Goal: Information Seeking & Learning: Learn about a topic

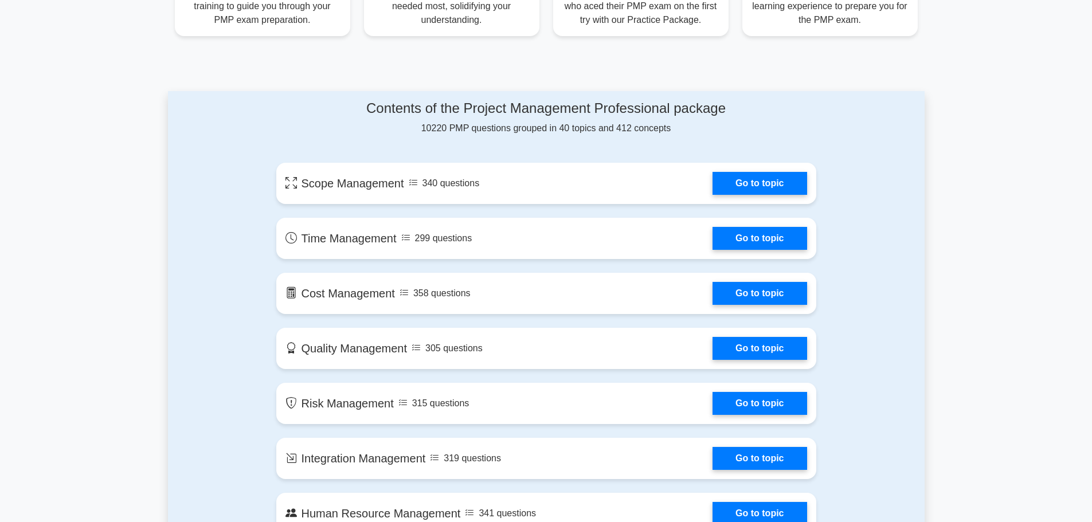
scroll to position [519, 0]
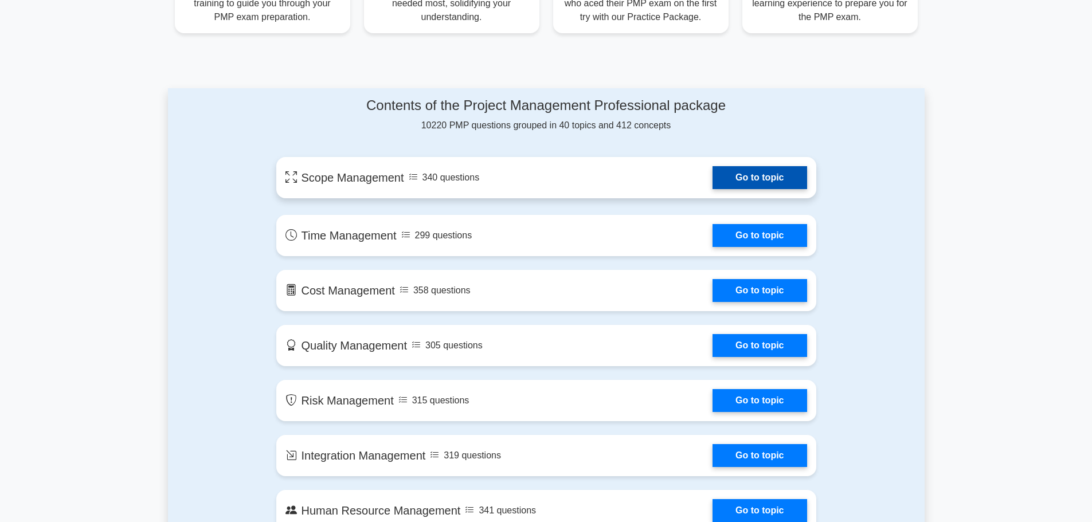
click at [737, 173] on link "Go to topic" at bounding box center [760, 177] width 94 height 23
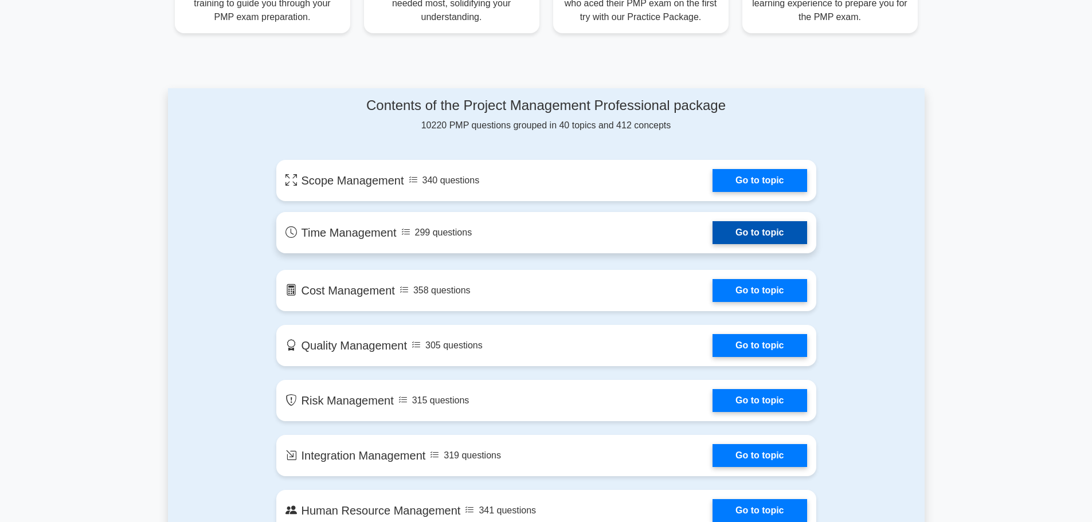
click at [722, 228] on link "Go to topic" at bounding box center [760, 232] width 94 height 23
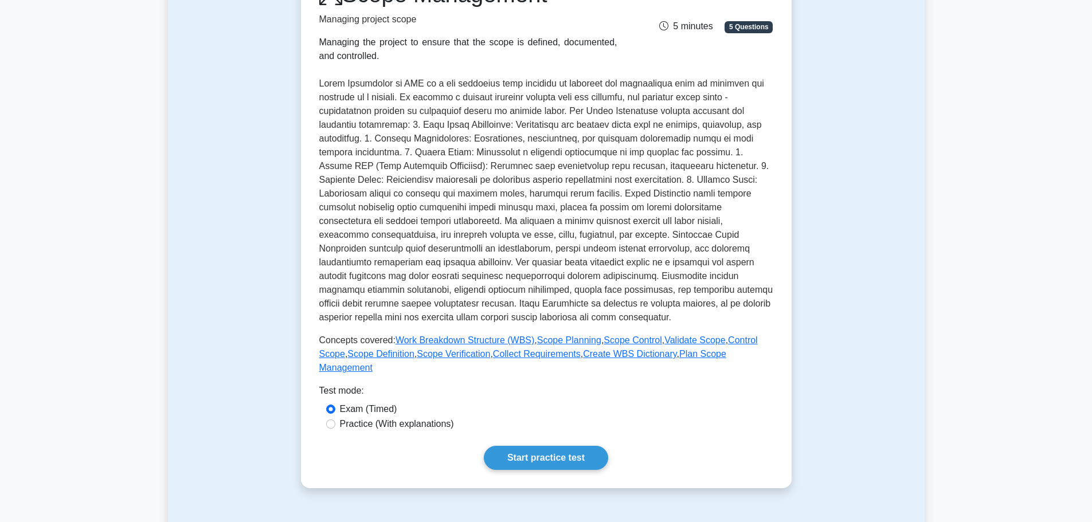
scroll to position [182, 0]
click at [553, 448] on link "Start practice test" at bounding box center [546, 457] width 124 height 24
click at [532, 445] on link "Start practice test" at bounding box center [546, 457] width 124 height 24
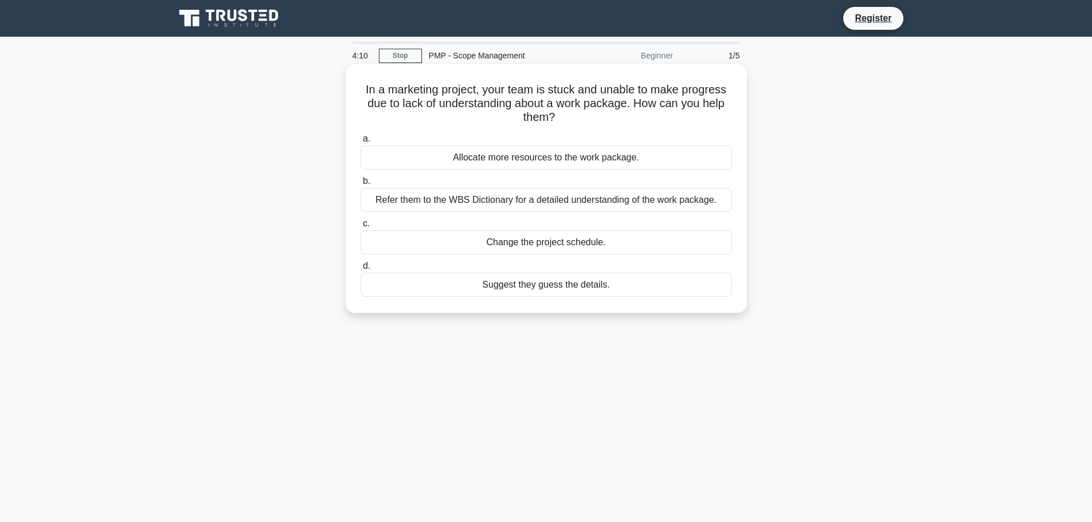
click at [563, 206] on div "Refer them to the WBS Dictionary for a detailed understanding of the work packa…" at bounding box center [547, 200] width 372 height 24
click at [361, 185] on input "b. Refer them to the WBS Dictionary for a detailed understanding of the work pa…" at bounding box center [361, 181] width 0 height 7
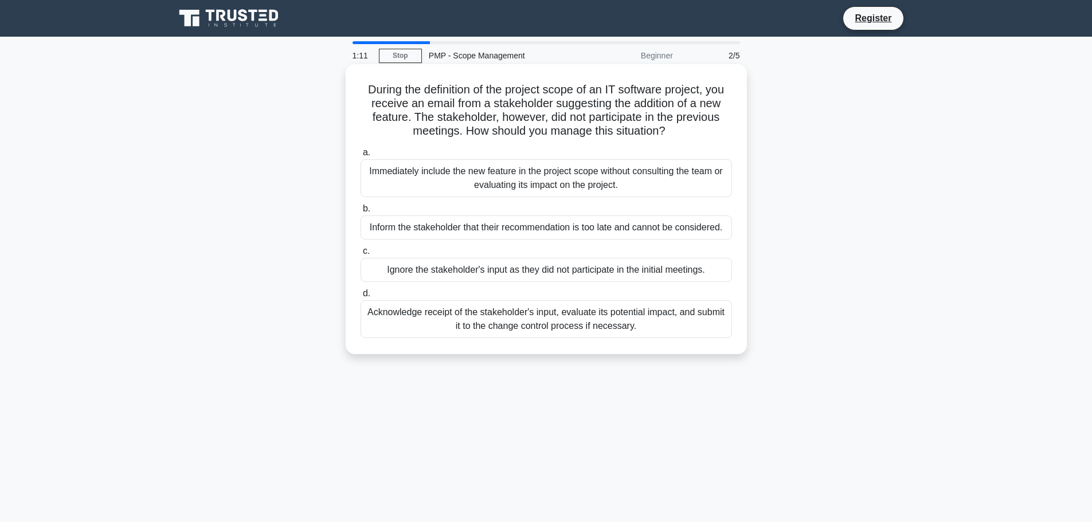
click at [445, 322] on div "Acknowledge receipt of the stakeholder's input, evaluate its potential impact, …" at bounding box center [547, 319] width 372 height 38
click at [361, 298] on input "d. Acknowledge receipt of the stakeholder's input, evaluate its potential impac…" at bounding box center [361, 293] width 0 height 7
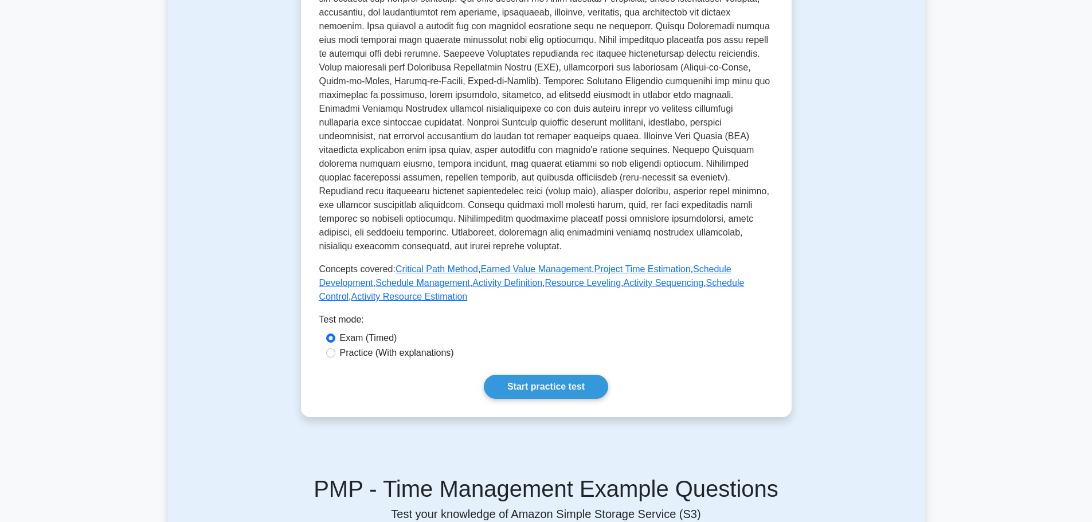
scroll to position [298, 0]
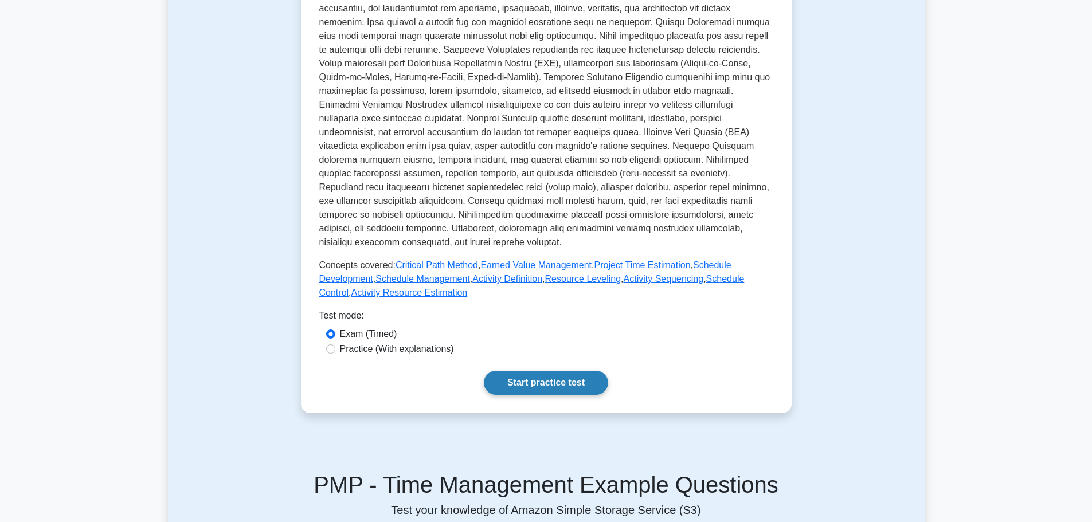
click at [566, 386] on link "Start practice test" at bounding box center [546, 383] width 124 height 24
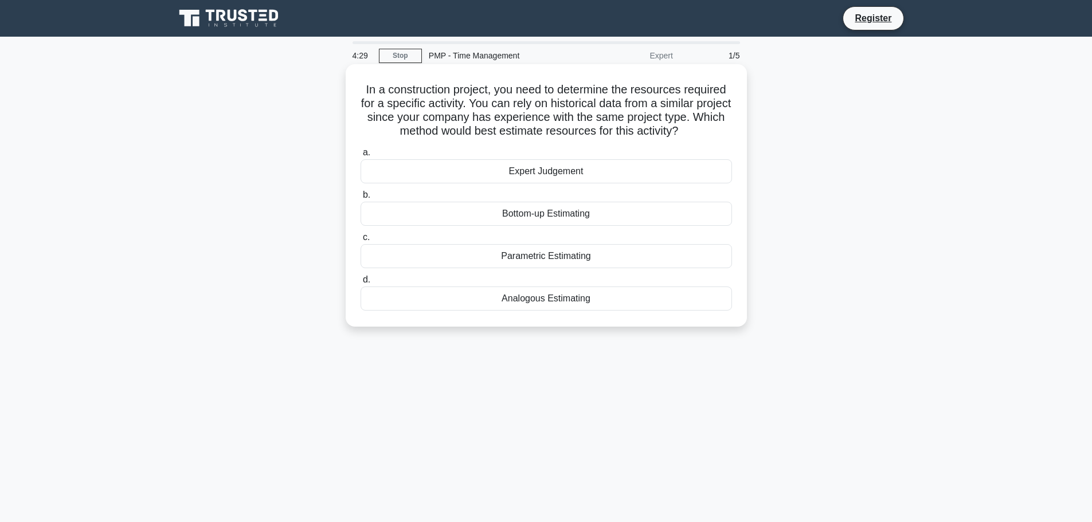
click at [531, 307] on div "Analogous Estimating" at bounding box center [547, 299] width 372 height 24
click at [361, 284] on input "d. Analogous Estimating" at bounding box center [361, 279] width 0 height 7
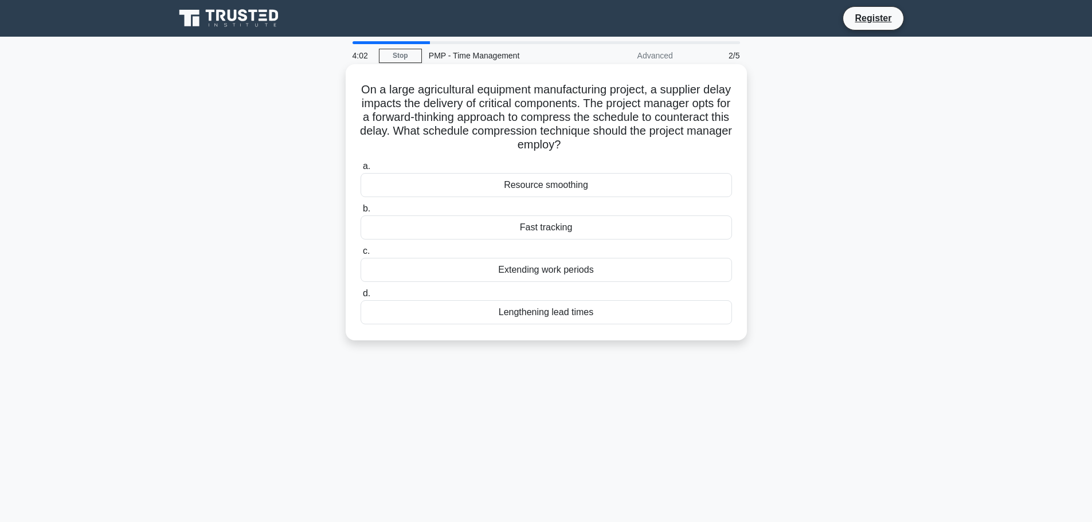
click at [556, 232] on div "Fast tracking" at bounding box center [547, 228] width 372 height 24
click at [361, 213] on input "b. Fast tracking" at bounding box center [361, 208] width 0 height 7
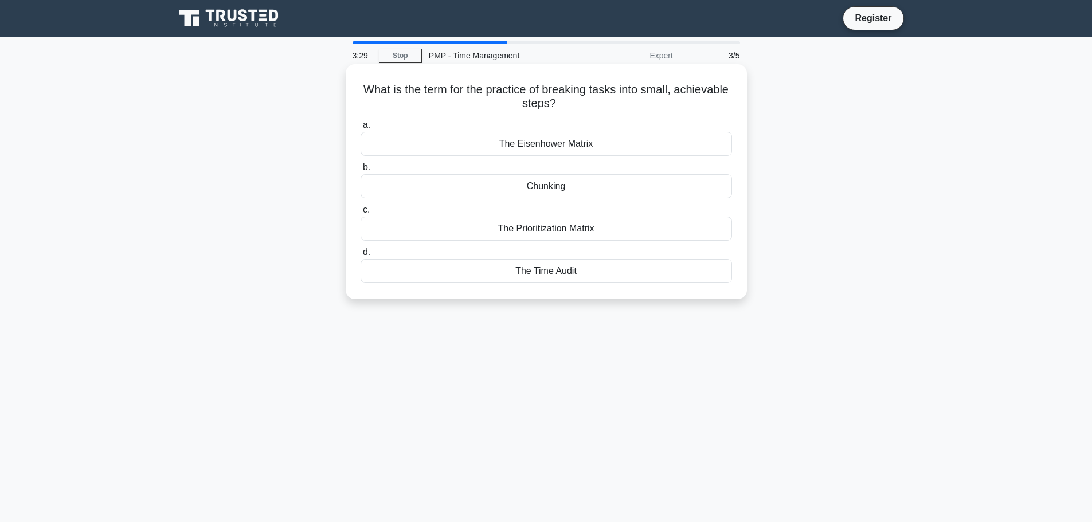
click at [579, 187] on div "Chunking" at bounding box center [547, 186] width 372 height 24
click at [361, 171] on input "b. Chunking" at bounding box center [361, 167] width 0 height 7
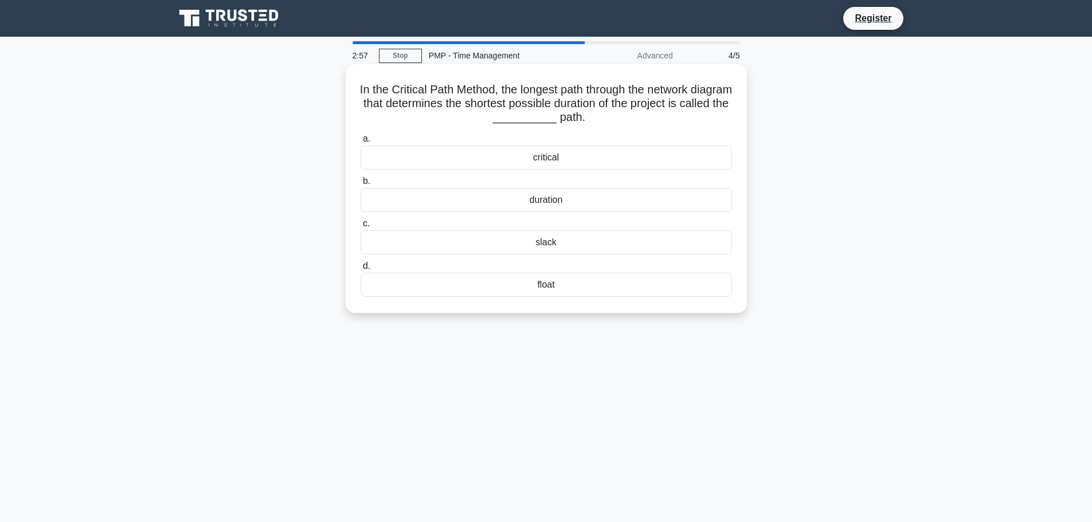
click at [544, 155] on div "critical" at bounding box center [547, 158] width 372 height 24
click at [361, 143] on input "a. critical" at bounding box center [361, 138] width 0 height 7
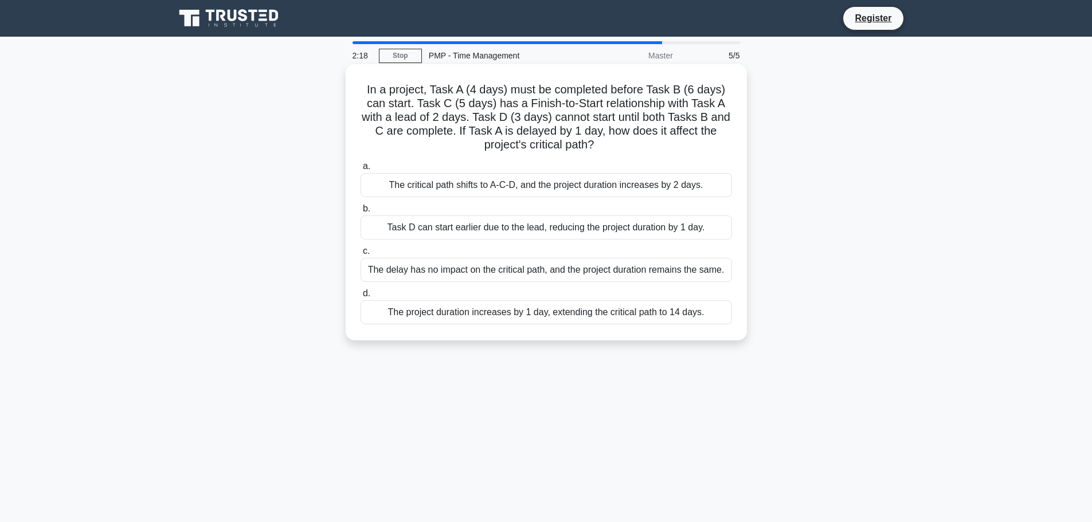
click at [464, 313] on div "The project duration increases by 1 day, extending the critical path to 14 days." at bounding box center [547, 312] width 372 height 24
click at [361, 298] on input "d. The project duration increases by 1 day, extending the critical path to 14 d…" at bounding box center [361, 293] width 0 height 7
